Goal: Task Accomplishment & Management: Manage account settings

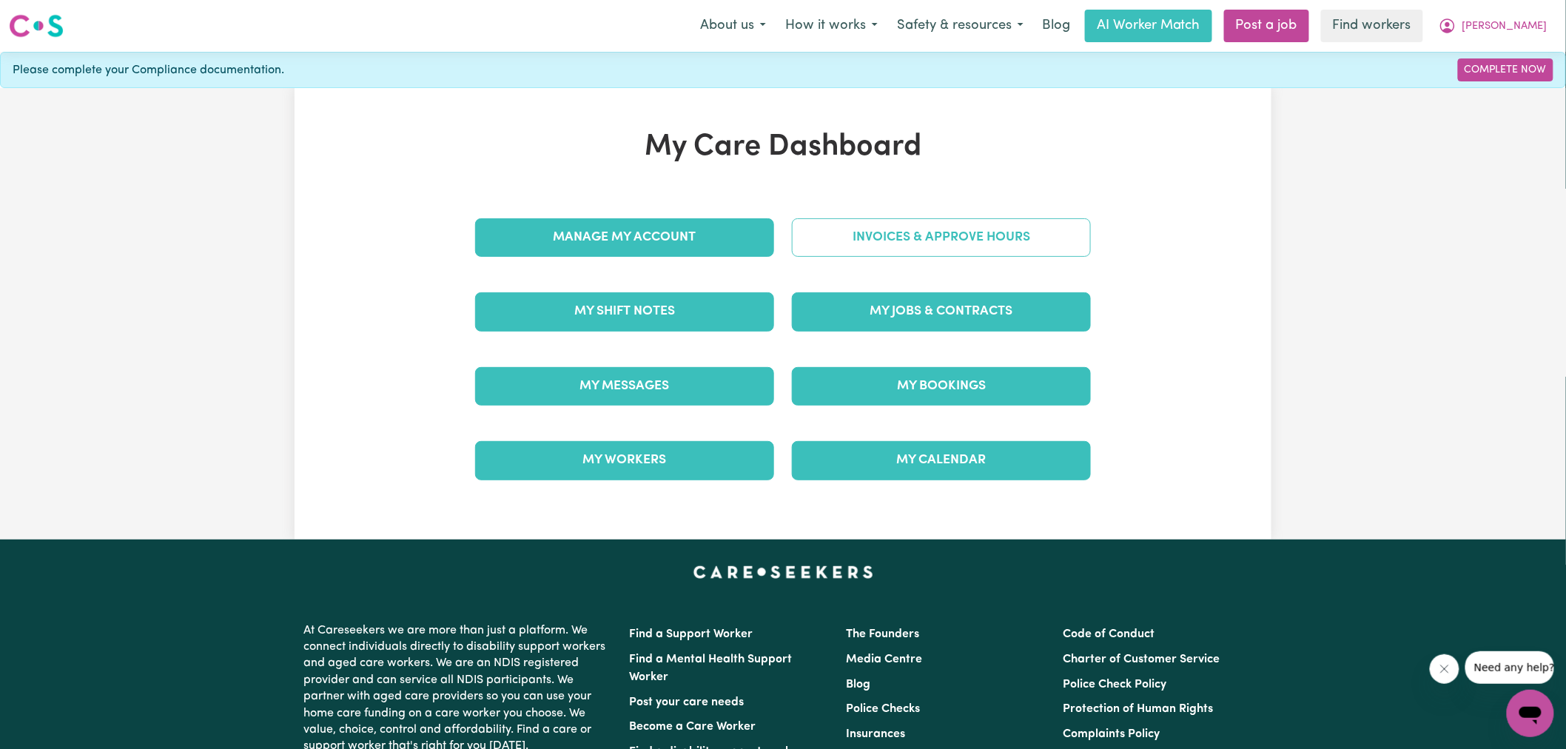
click at [933, 226] on link "Invoices & Approve Hours" at bounding box center [941, 237] width 299 height 38
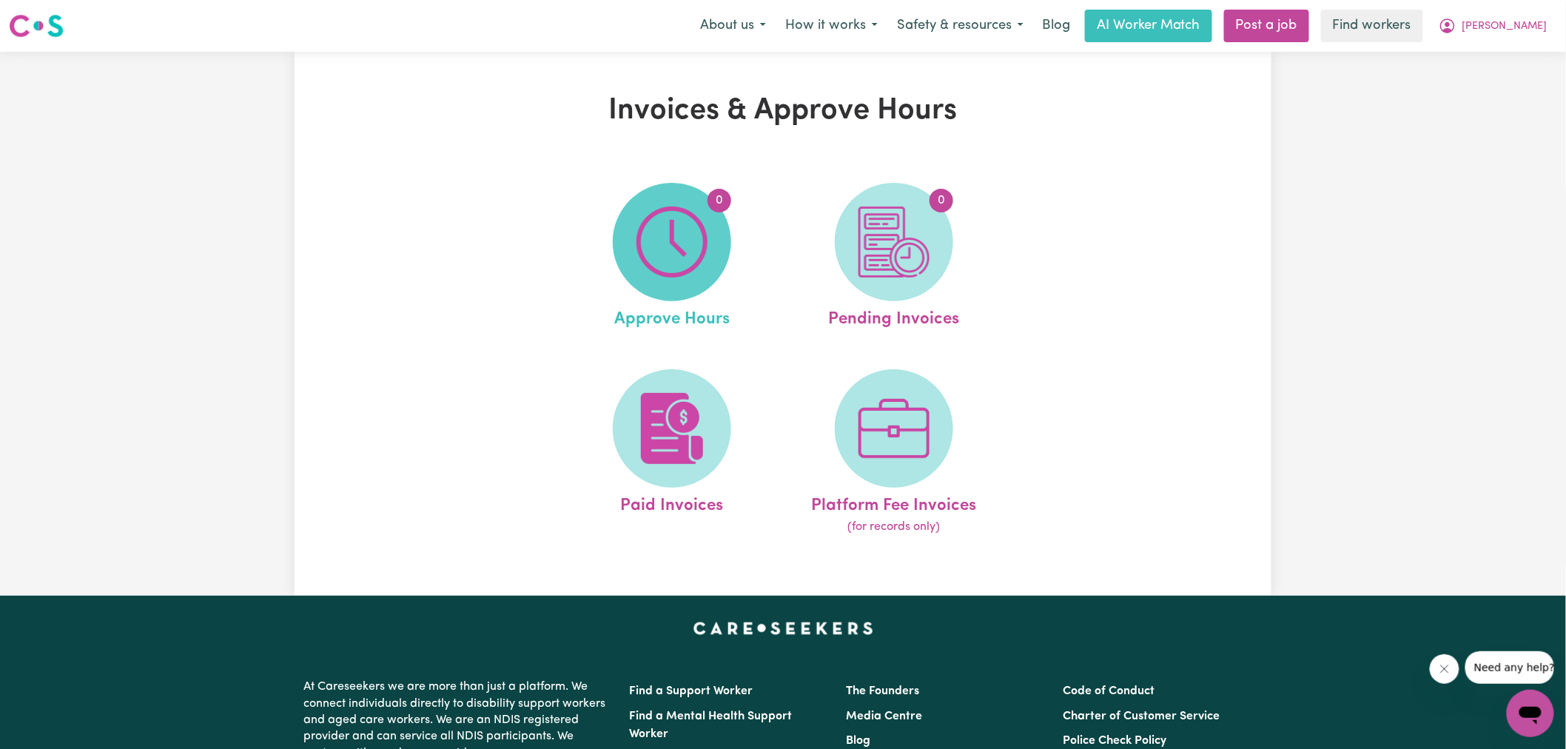
click at [711, 232] on span "0" at bounding box center [672, 242] width 118 height 118
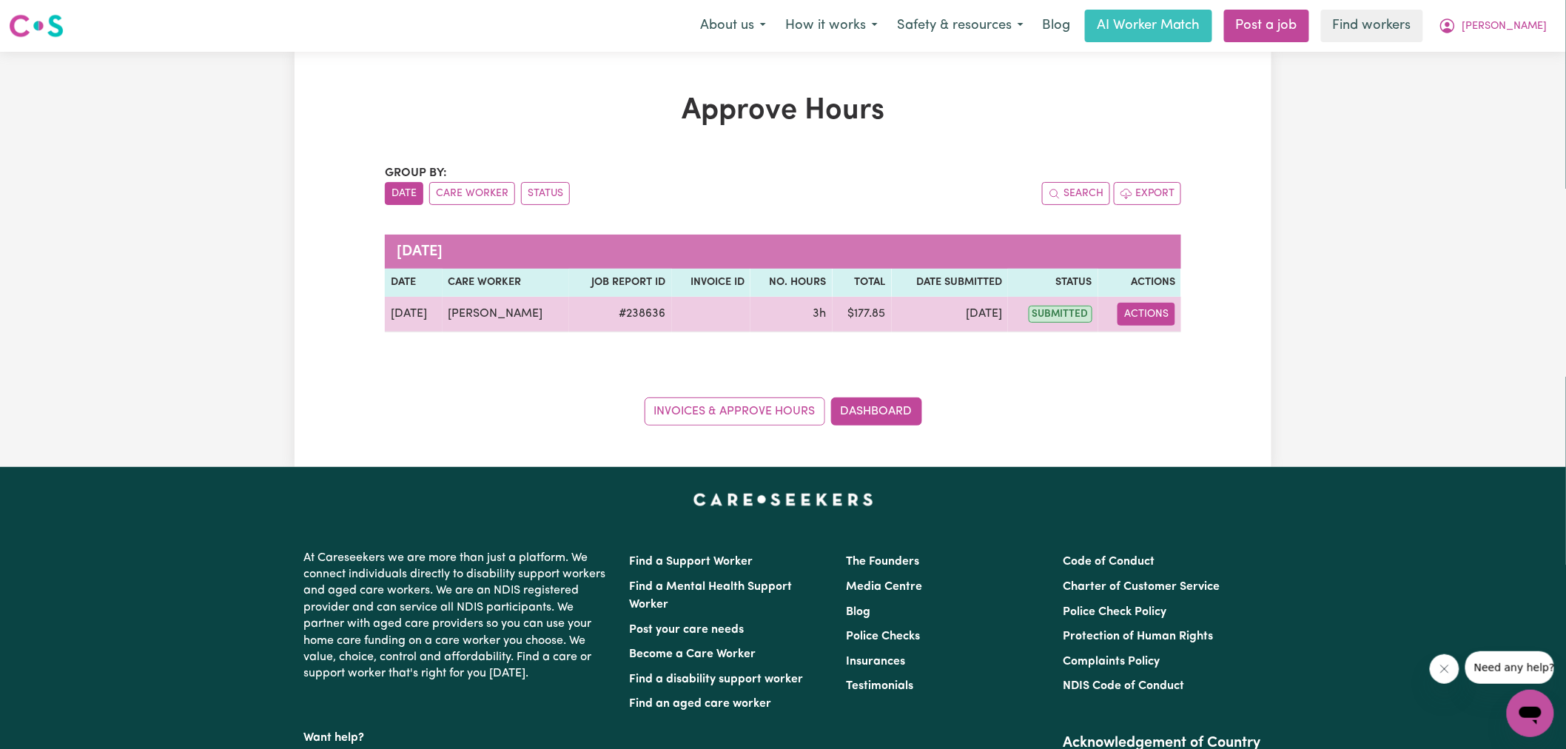
click at [1141, 312] on button "Actions" at bounding box center [1147, 314] width 58 height 23
click at [1157, 345] on link "View Job Report" at bounding box center [1176, 349] width 127 height 30
select select "pm"
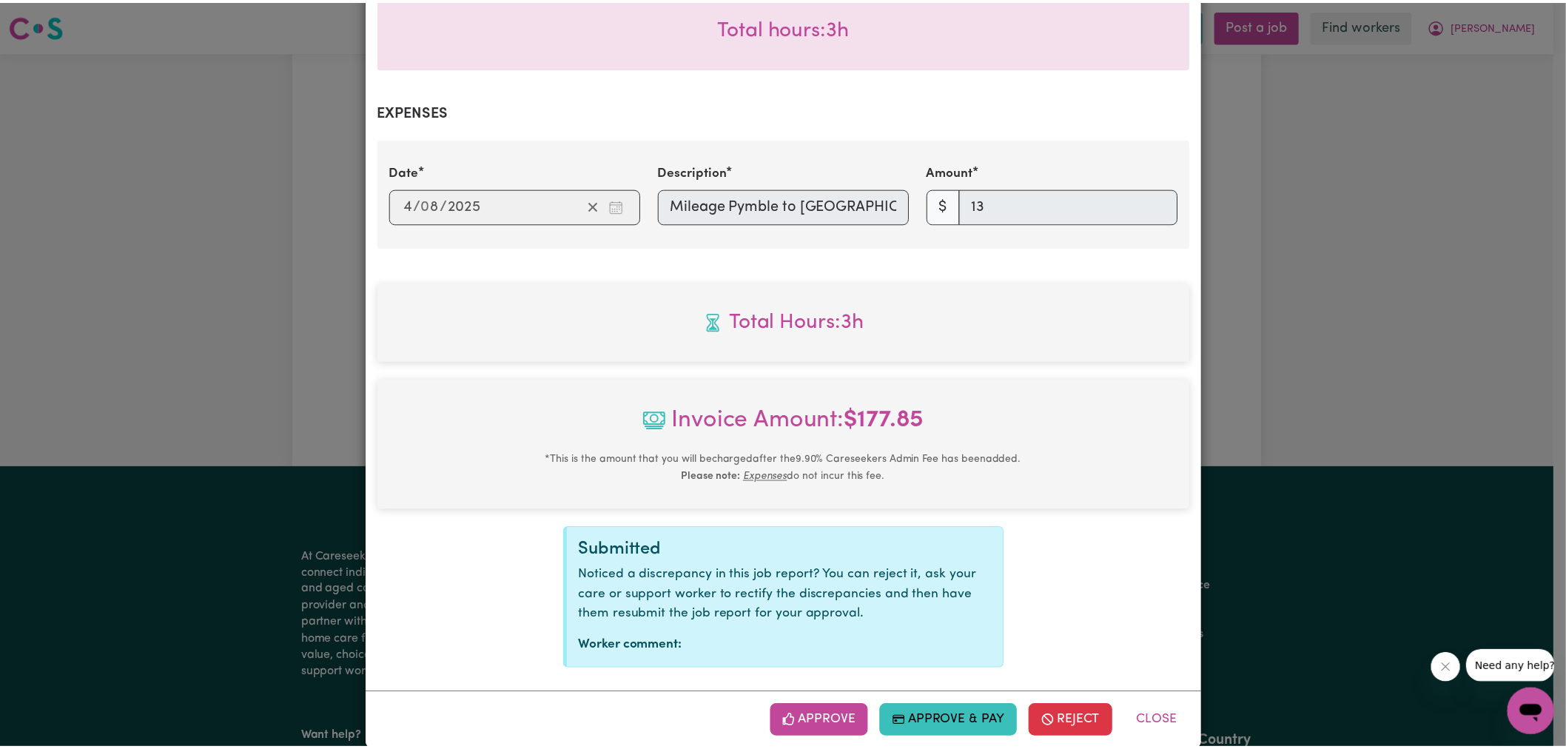
scroll to position [483, 0]
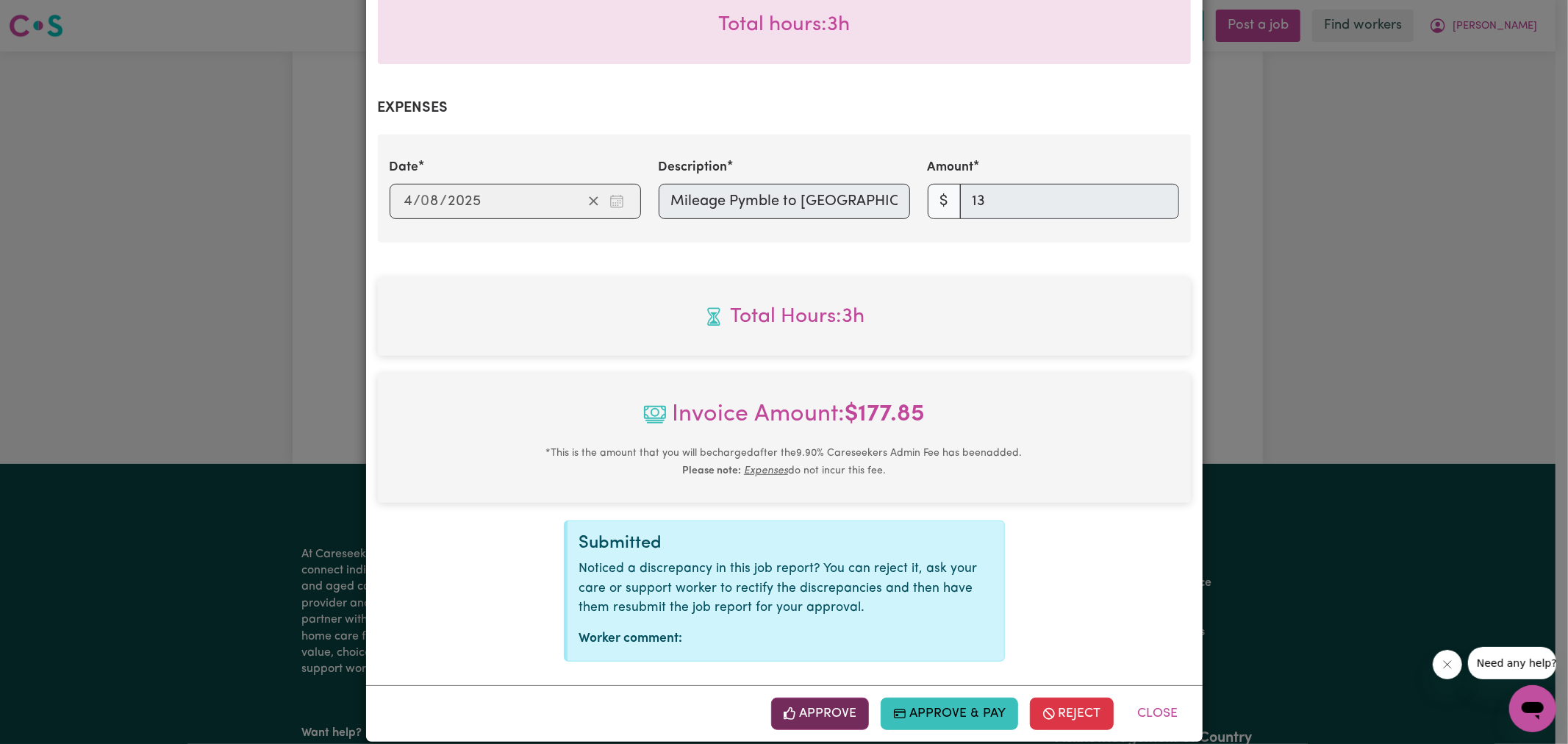
click at [819, 697] on button "Approve" at bounding box center [820, 713] width 98 height 33
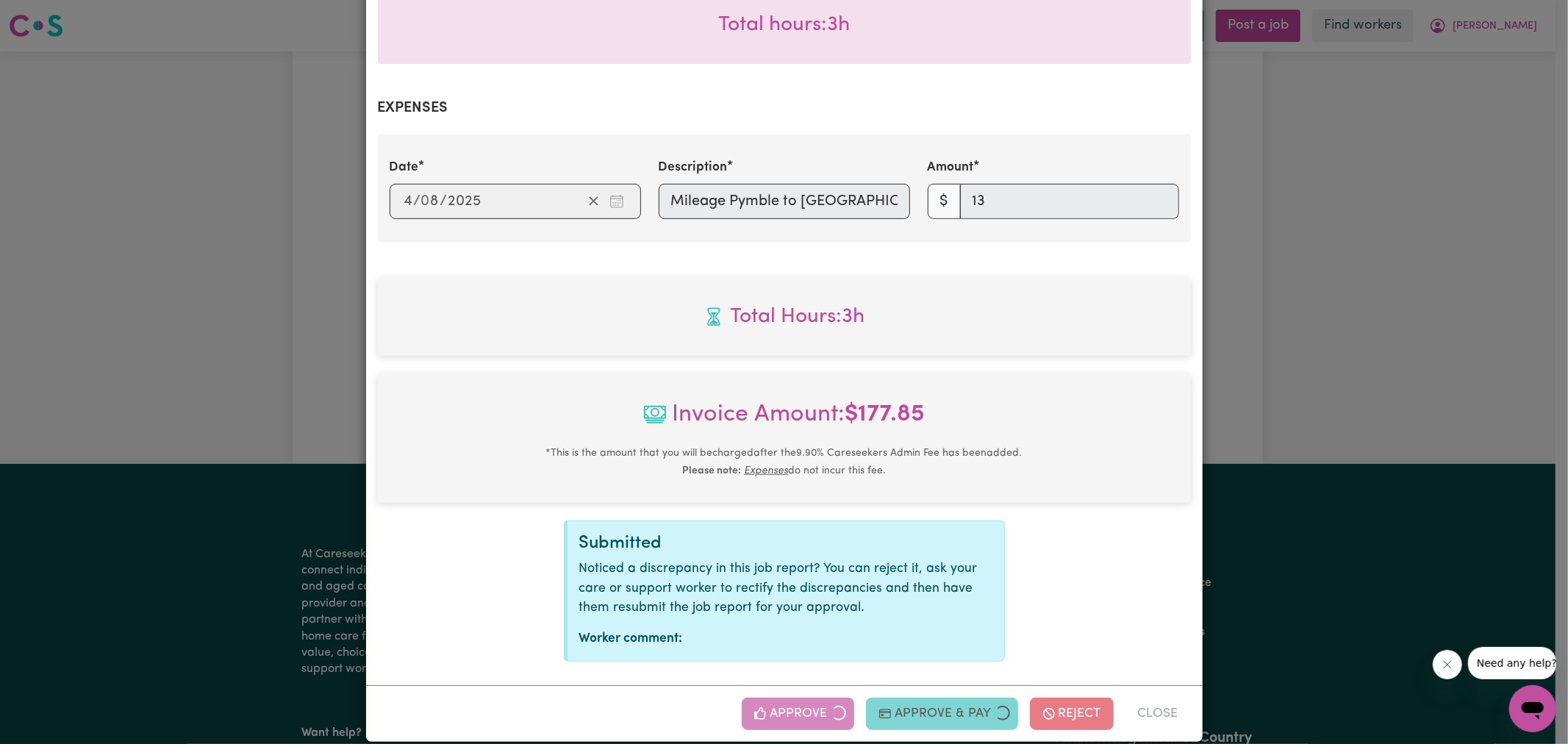
click at [1432, 282] on div "Job Report # 238636 - [PERSON_NAME] Summary Job report # 238636 Client name: [P…" at bounding box center [784, 372] width 1568 height 744
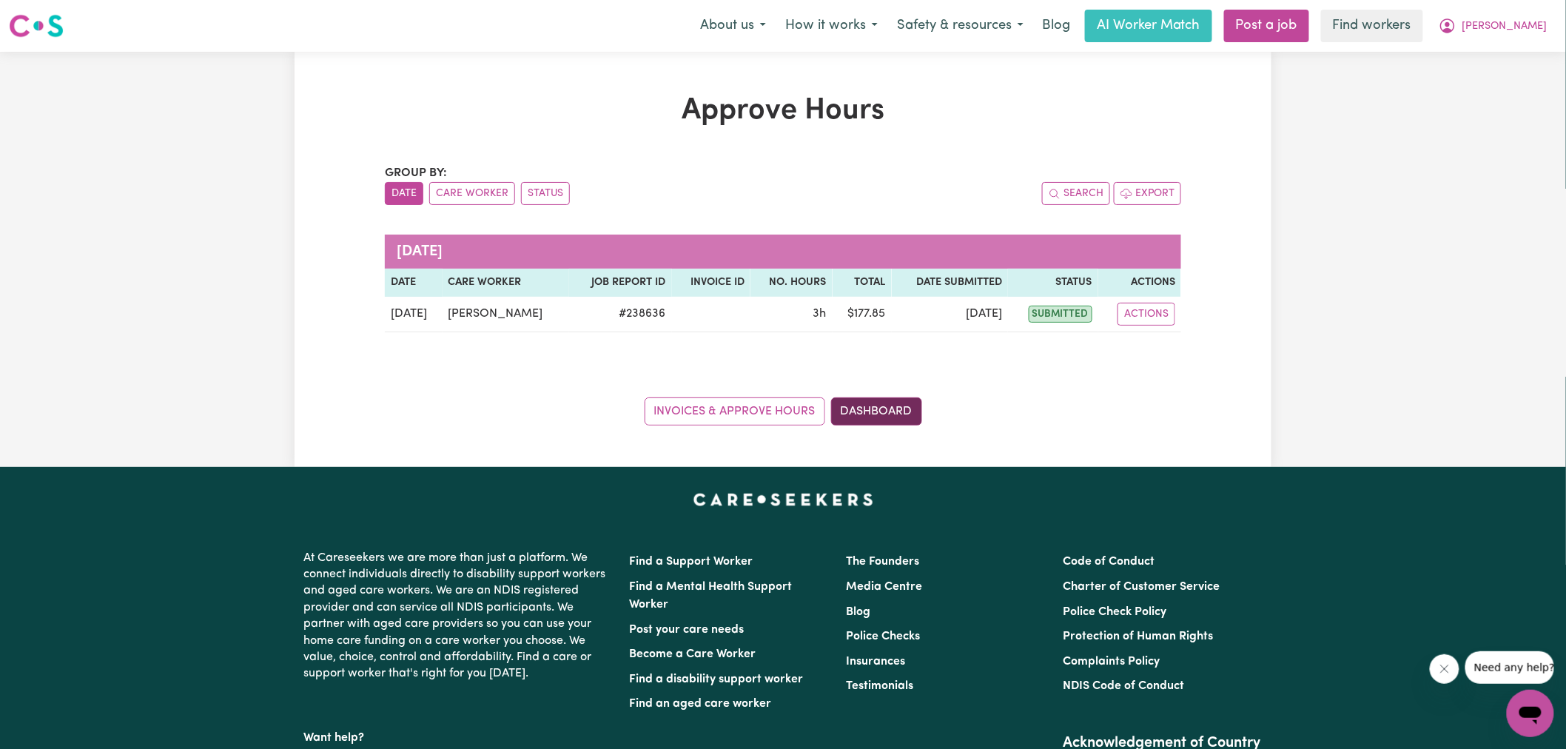
click at [866, 412] on link "Dashboard" at bounding box center [876, 412] width 91 height 28
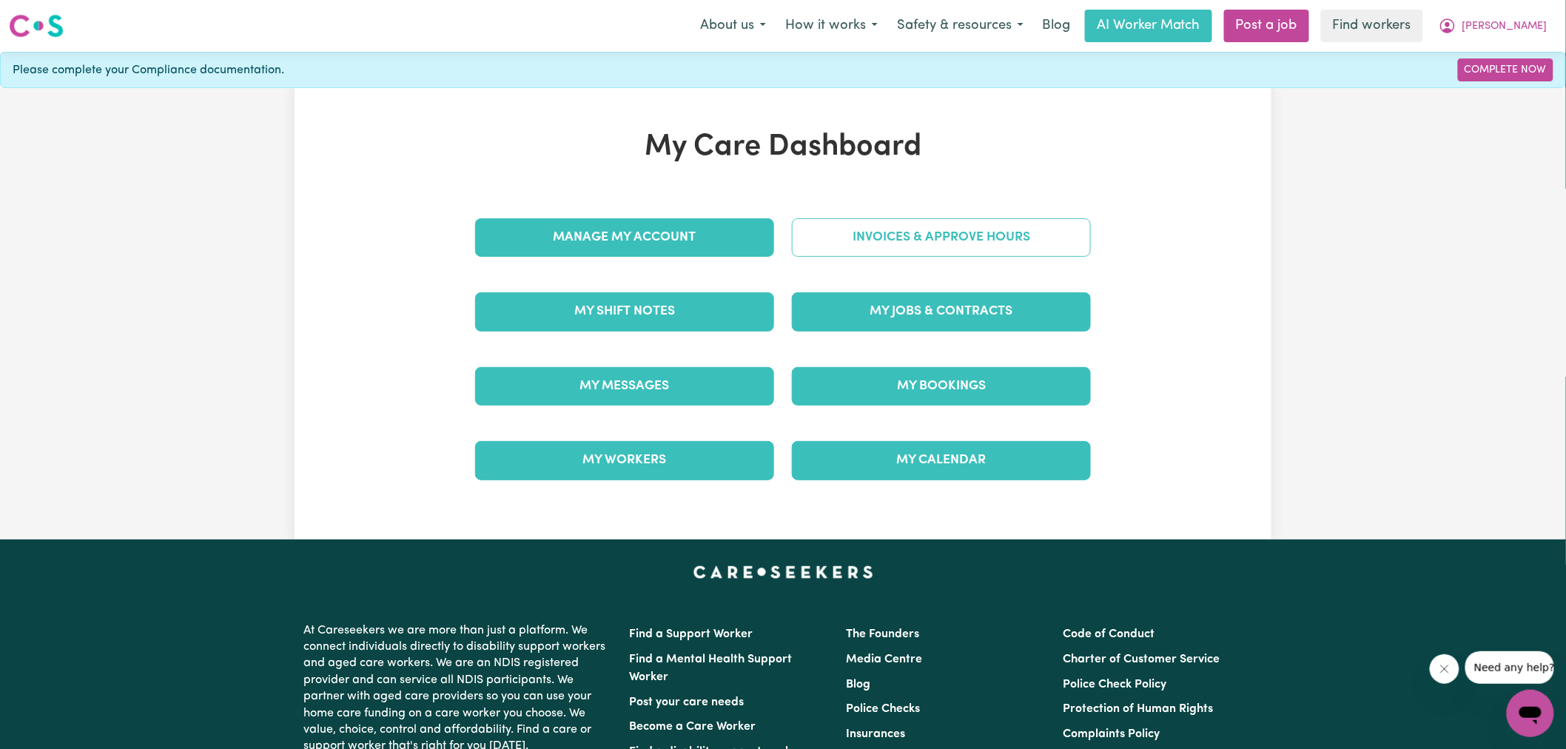
click at [868, 247] on link "Invoices & Approve Hours" at bounding box center [941, 237] width 299 height 38
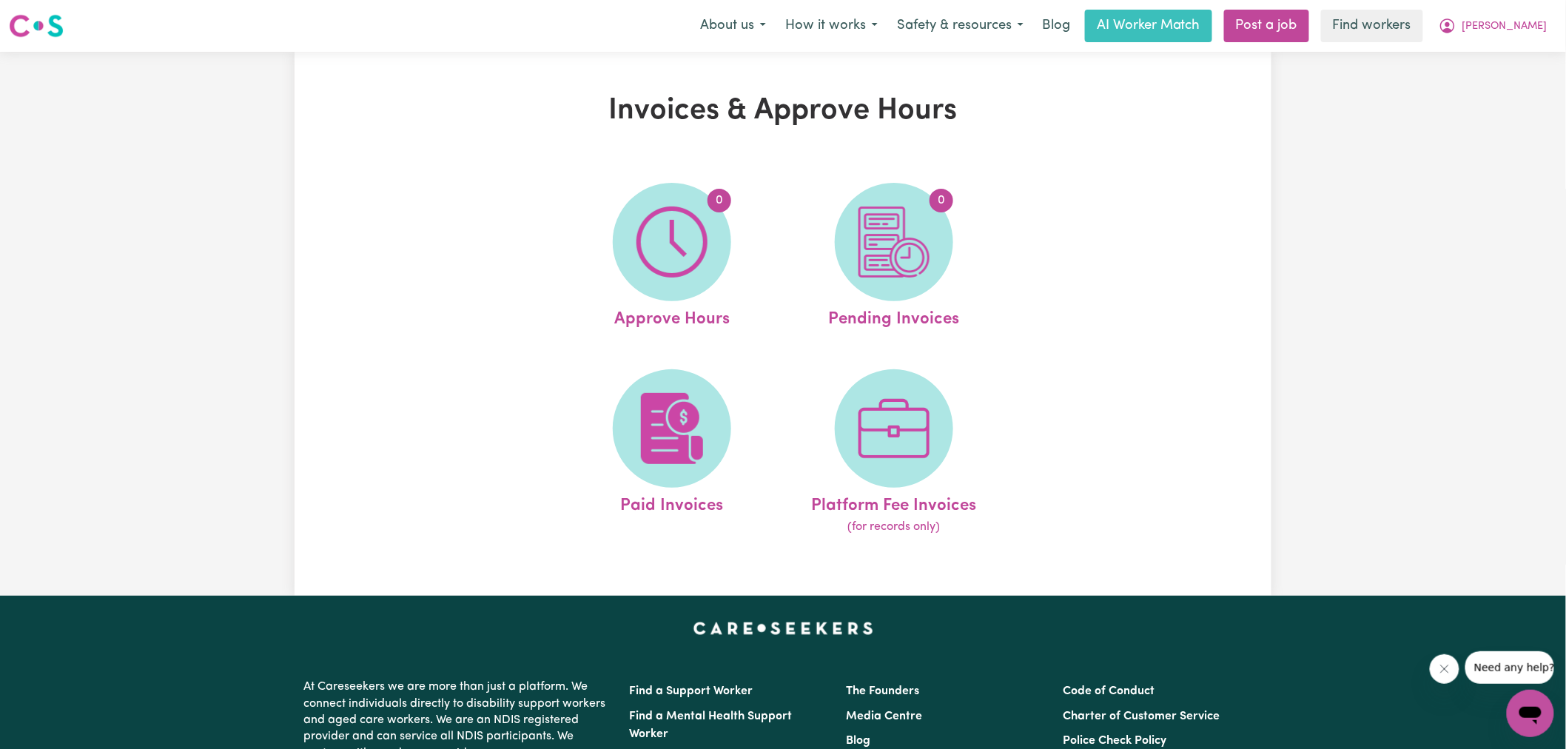
click at [871, 260] on img at bounding box center [894, 242] width 71 height 71
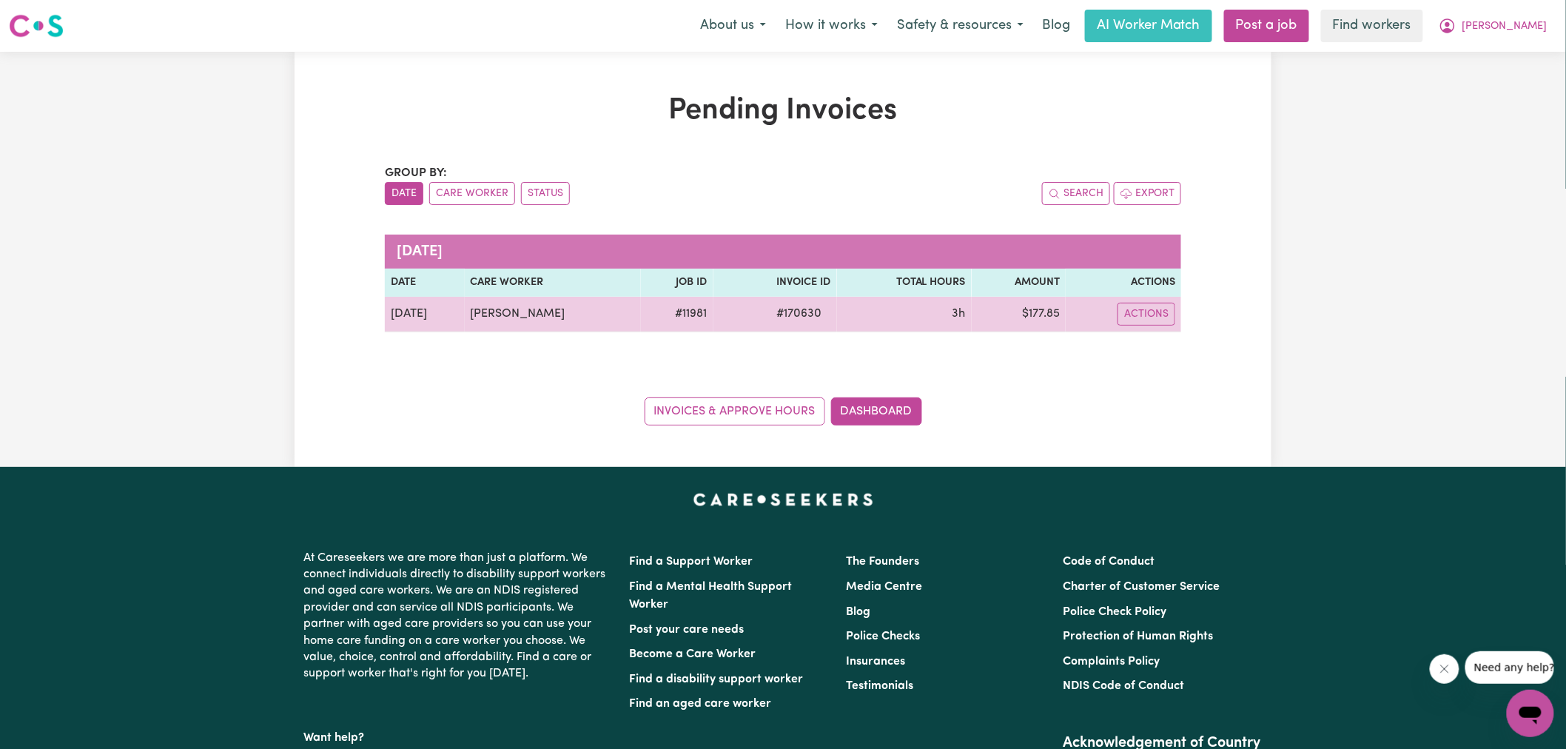
click at [825, 321] on span "# 170630" at bounding box center [799, 314] width 63 height 18
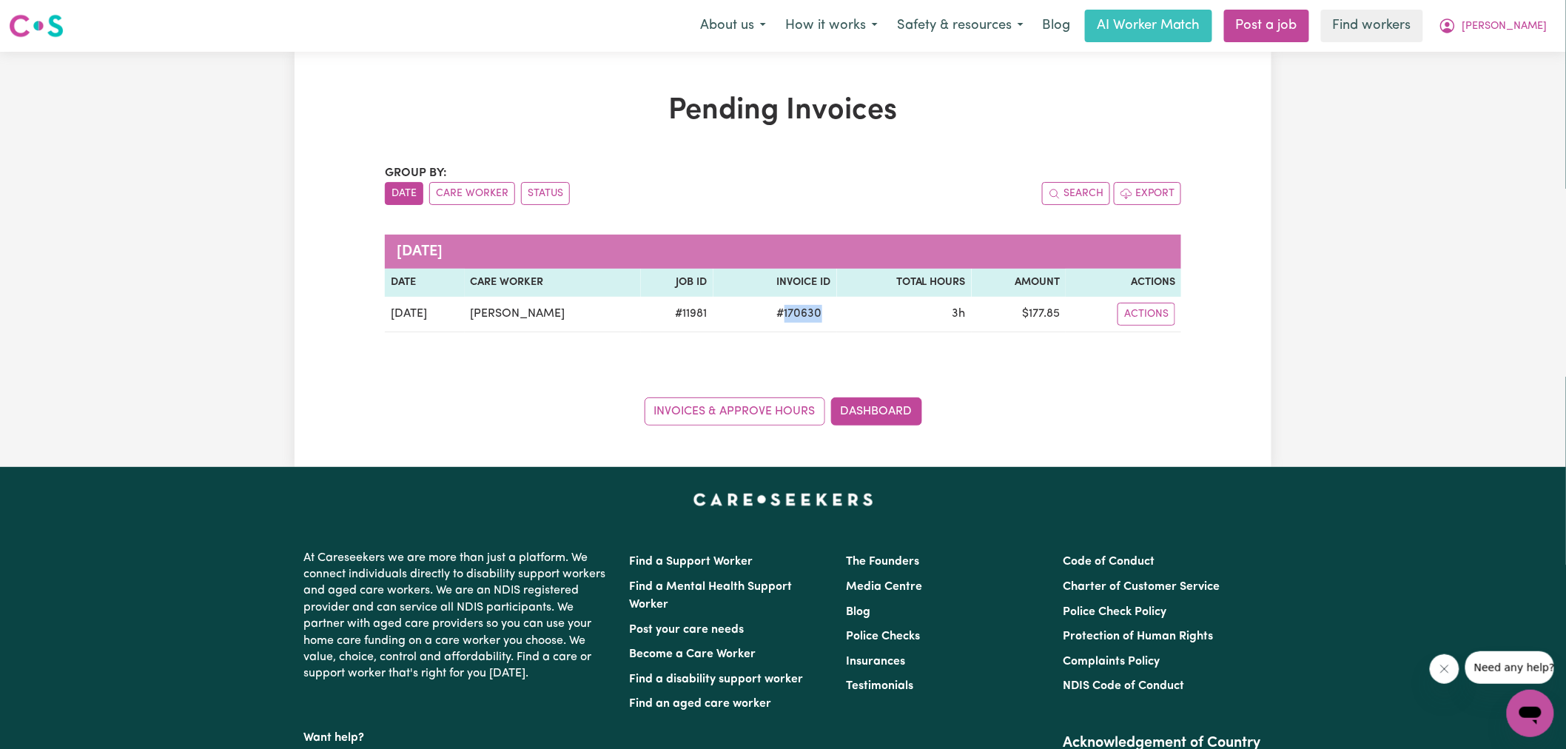
copy span "170630"
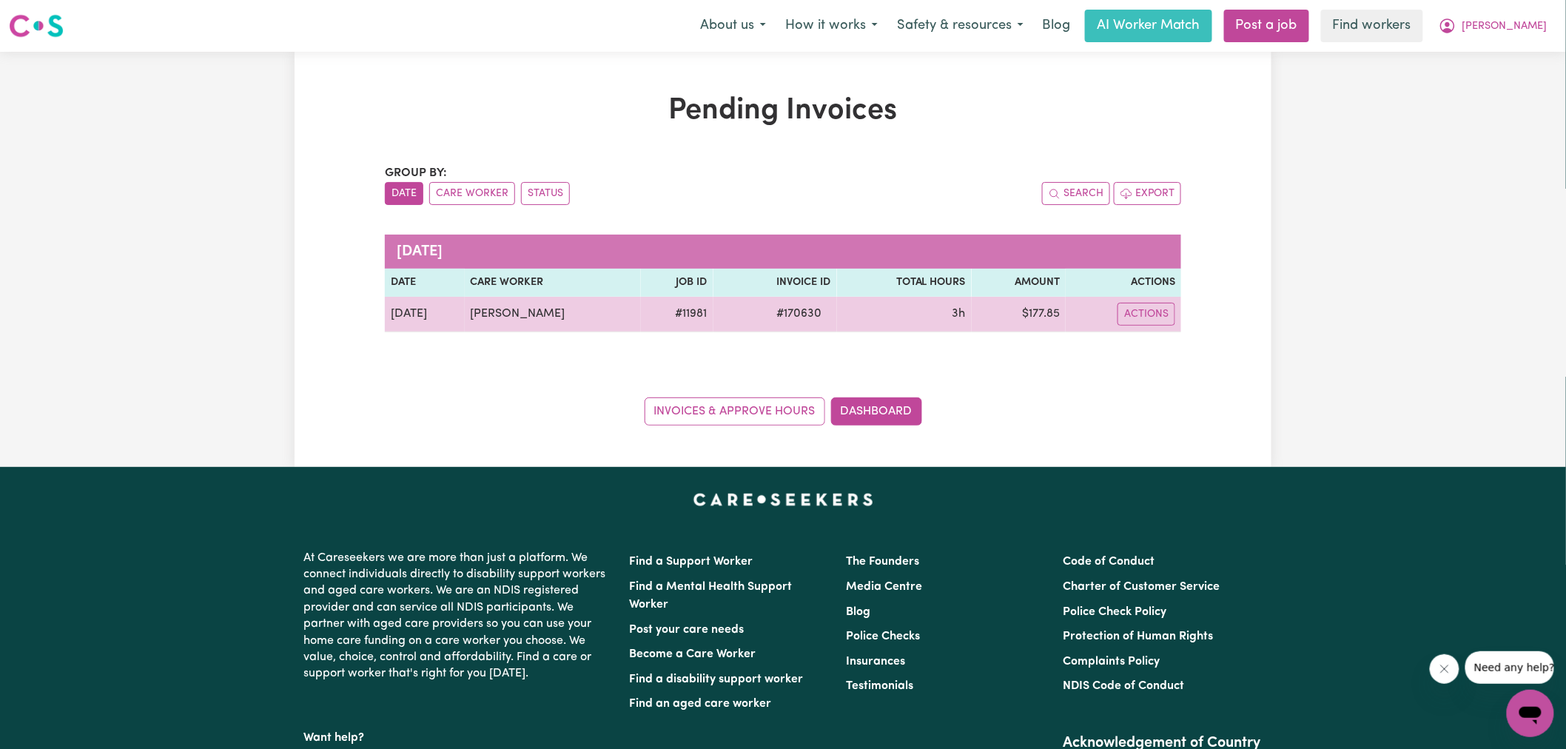
click at [1056, 313] on td "$ 177.85" at bounding box center [1019, 315] width 94 height 36
copy td "177.85"
